Goal: Task Accomplishment & Management: Complete application form

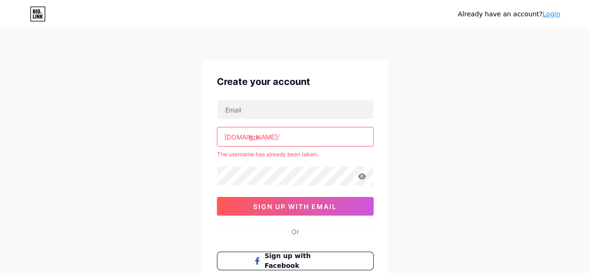
click at [262, 197] on button "sign up with email" at bounding box center [295, 206] width 157 height 19
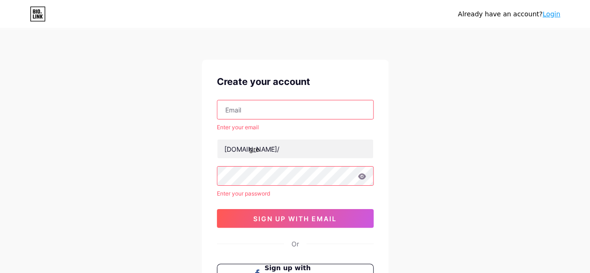
click at [276, 116] on input "text" at bounding box center [295, 109] width 156 height 19
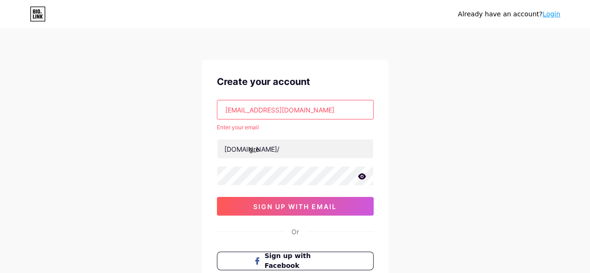
click at [360, 175] on icon at bounding box center [362, 176] width 8 height 6
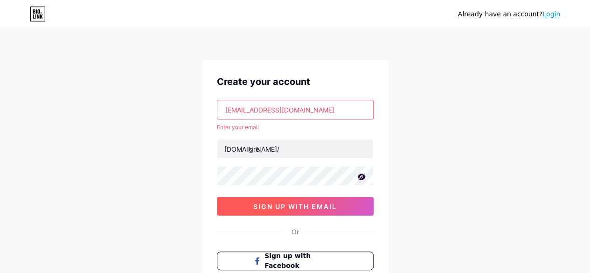
click at [317, 203] on span "sign up with email" at bounding box center [294, 206] width 83 height 8
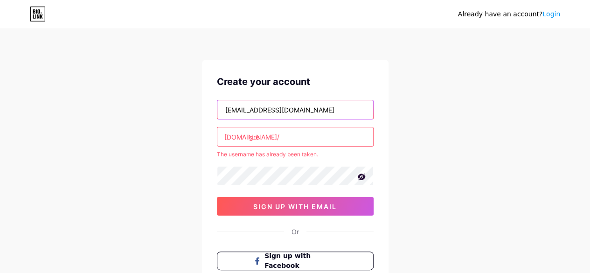
click at [272, 109] on input "[EMAIL_ADDRESS][DOMAIN_NAME]" at bounding box center [295, 109] width 156 height 19
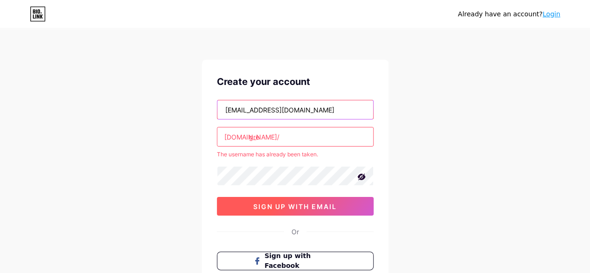
type input "[EMAIL_ADDRESS][DOMAIN_NAME]"
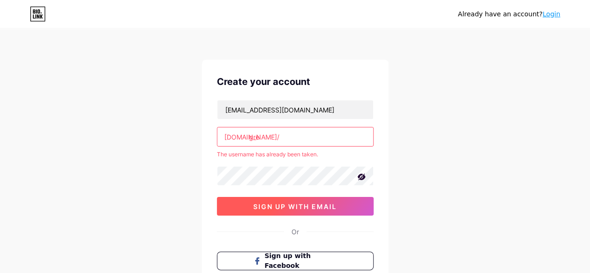
click at [264, 203] on span "sign up with email" at bounding box center [294, 206] width 83 height 8
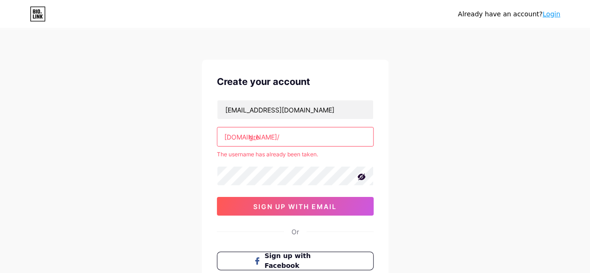
click at [268, 139] on input "gre" at bounding box center [295, 136] width 156 height 19
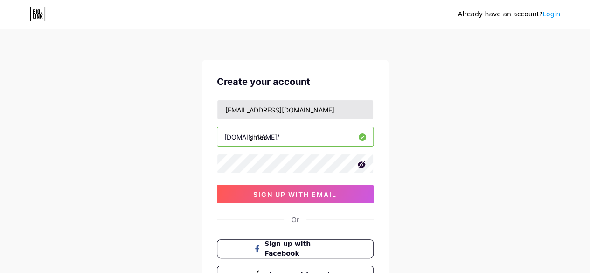
type input "gh1es"
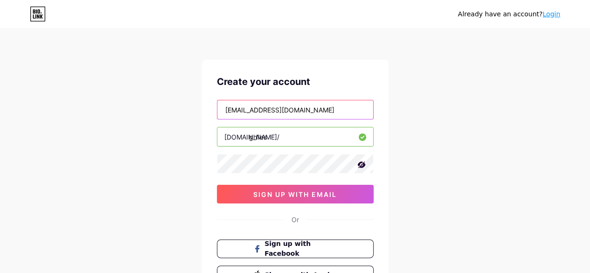
click at [256, 110] on input "[EMAIL_ADDRESS][DOMAIN_NAME]" at bounding box center [295, 109] width 156 height 19
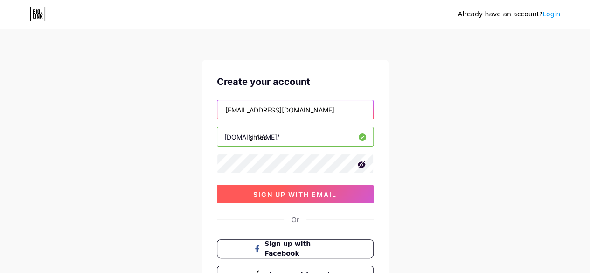
type input "[EMAIL_ADDRESS][DOMAIN_NAME]"
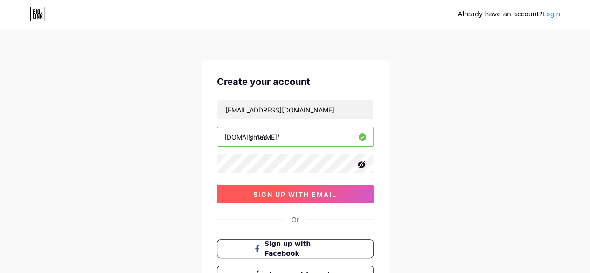
click at [301, 197] on span "sign up with email" at bounding box center [294, 194] width 83 height 8
